Goal: Find specific page/section: Find specific page/section

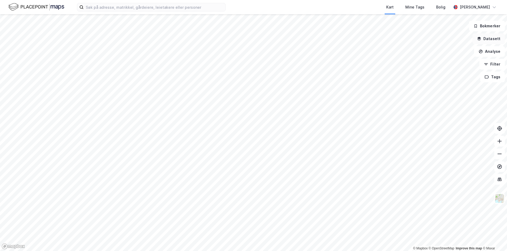
click at [488, 40] on button "Datasett" at bounding box center [488, 38] width 32 height 11
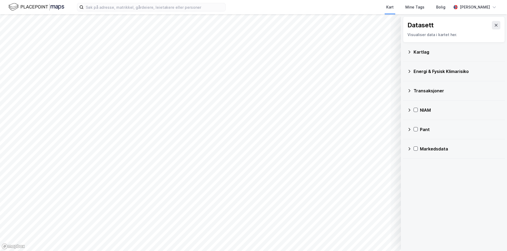
click at [409, 149] on icon at bounding box center [409, 149] width 4 height 4
click at [420, 200] on div "Leiekontrakter" at bounding box center [457, 199] width 86 height 13
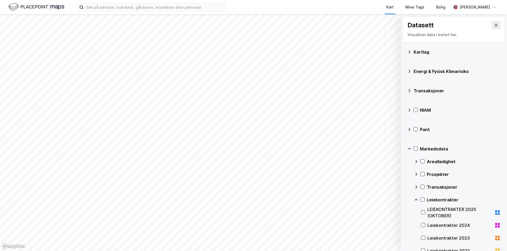
click at [420, 200] on div "Leiekontrakter" at bounding box center [457, 199] width 86 height 13
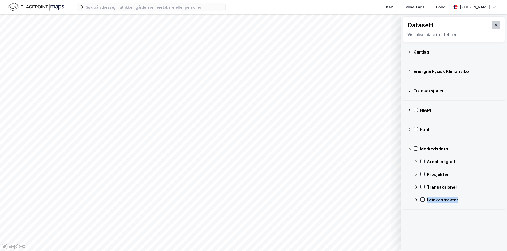
click at [493, 23] on button at bounding box center [496, 25] width 8 height 8
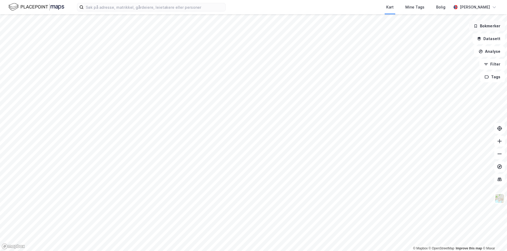
click at [489, 25] on button "Bokmerker" at bounding box center [487, 26] width 36 height 11
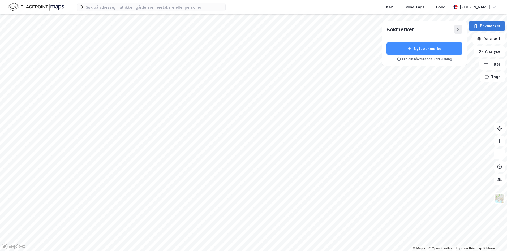
click at [489, 27] on button "Bokmerker" at bounding box center [487, 26] width 36 height 11
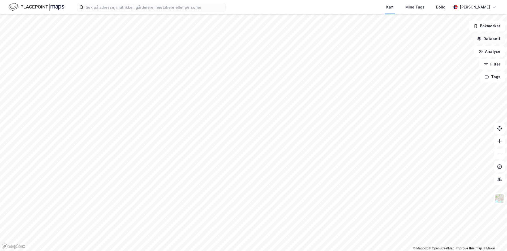
click at [486, 42] on button "Datasett" at bounding box center [488, 38] width 32 height 11
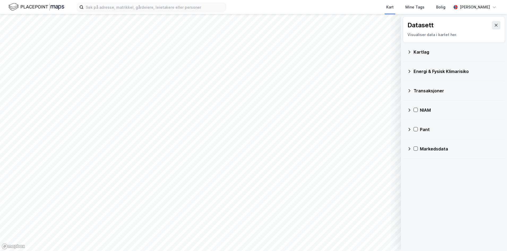
click at [408, 52] on icon at bounding box center [409, 52] width 4 height 4
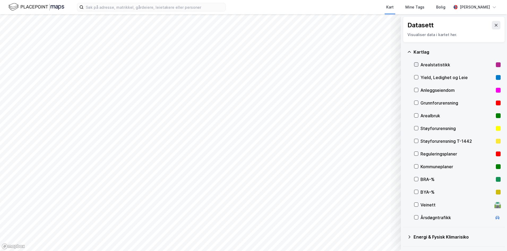
click at [416, 64] on icon at bounding box center [416, 65] width 4 height 4
click at [418, 78] on icon at bounding box center [416, 77] width 4 height 4
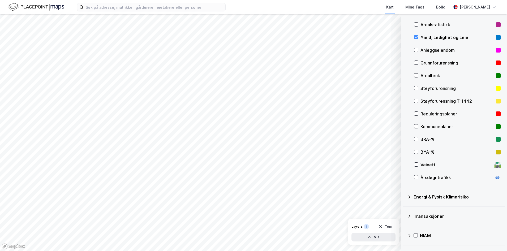
scroll to position [75, 0]
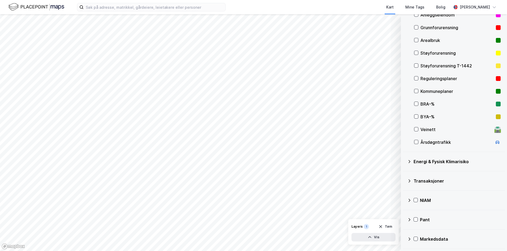
click at [408, 237] on icon at bounding box center [409, 239] width 4 height 4
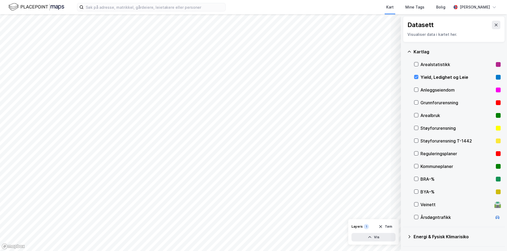
scroll to position [0, 0]
drag, startPoint x: 417, startPoint y: 66, endPoint x: 417, endPoint y: 71, distance: 5.3
click at [417, 65] on icon at bounding box center [416, 65] width 4 height 4
click at [411, 50] on div "Kartlag" at bounding box center [453, 52] width 93 height 13
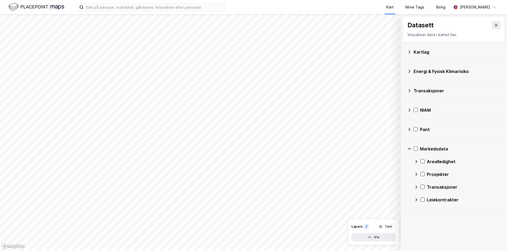
click at [408, 149] on icon at bounding box center [409, 149] width 3 height 2
click at [380, 226] on icon "button" at bounding box center [380, 226] width 4 height 4
click at [494, 25] on icon at bounding box center [496, 25] width 4 height 4
